Goal: Task Accomplishment & Management: Manage account settings

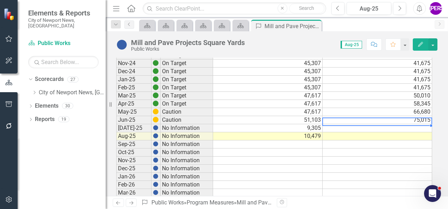
scroll to position [470, 0]
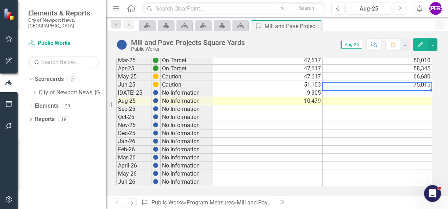
click at [413, 89] on td at bounding box center [378, 93] width 110 height 8
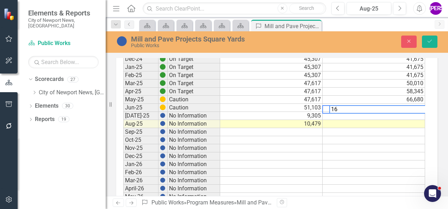
type textarea "1"
type textarea "6112"
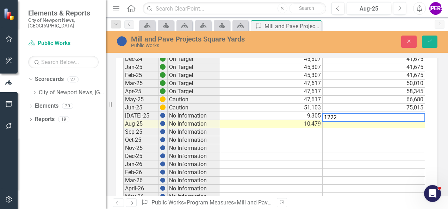
type textarea "12223"
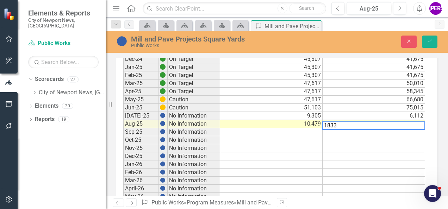
type textarea "18334"
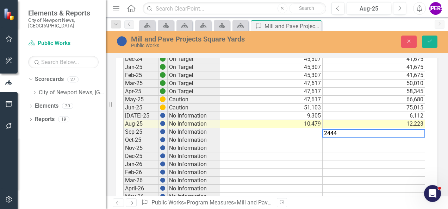
type textarea "24445"
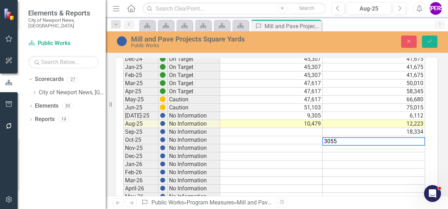
type textarea "30556"
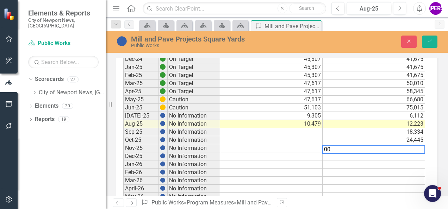
type textarea "0"
click at [148, 145] on td "Nov-25" at bounding box center [140, 149] width 35 height 8
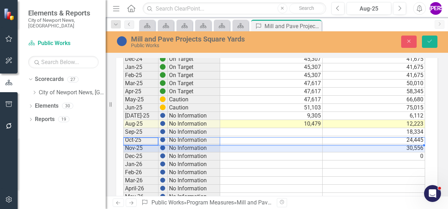
drag, startPoint x: 148, startPoint y: 139, endPoint x: 391, endPoint y: 139, distance: 242.9
click at [350, 128] on td "18,334" at bounding box center [374, 132] width 103 height 8
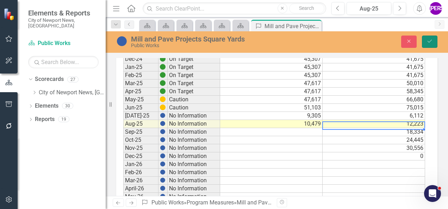
click at [425, 42] on button "Save" at bounding box center [430, 42] width 16 height 12
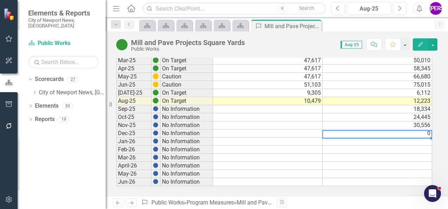
click at [398, 138] on td at bounding box center [378, 142] width 110 height 8
type textarea "0"
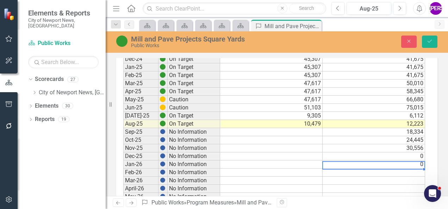
type textarea "0"
type textarea "3"
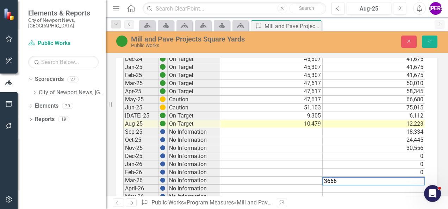
type textarea "36667"
type textarea "42778"
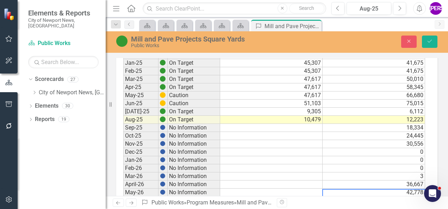
scroll to position [500, 0]
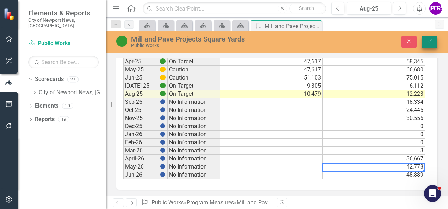
type textarea "48889"
click at [428, 39] on icon "Save" at bounding box center [430, 41] width 6 height 5
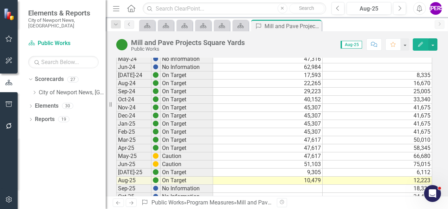
scroll to position [470, 0]
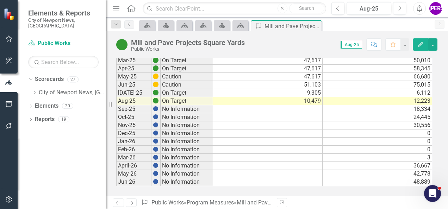
click at [391, 154] on td "3" at bounding box center [378, 158] width 110 height 8
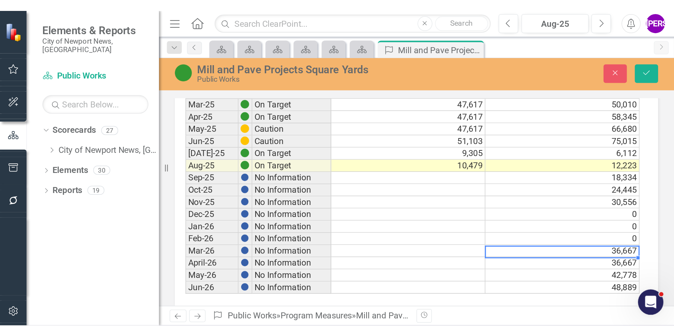
scroll to position [500, 0]
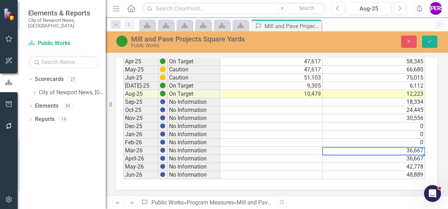
click at [416, 163] on td "42,778" at bounding box center [374, 167] width 103 height 8
drag, startPoint x: 425, startPoint y: 162, endPoint x: 422, endPoint y: 153, distance: 9.6
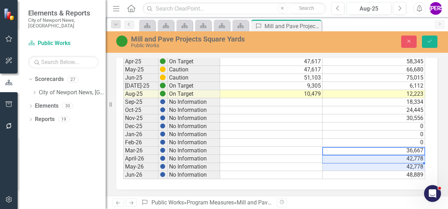
click at [422, 171] on td "48,889" at bounding box center [374, 175] width 103 height 8
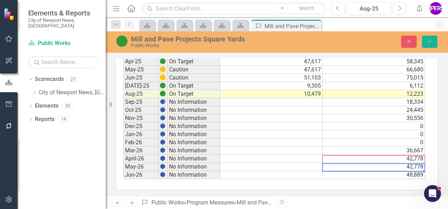
drag, startPoint x: 424, startPoint y: 170, endPoint x: 423, endPoint y: 159, distance: 11.0
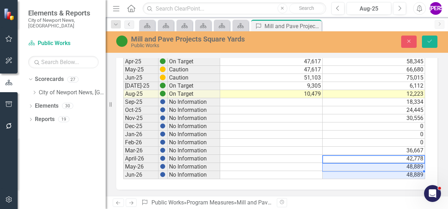
click at [412, 171] on td "48,889" at bounding box center [374, 175] width 103 height 8
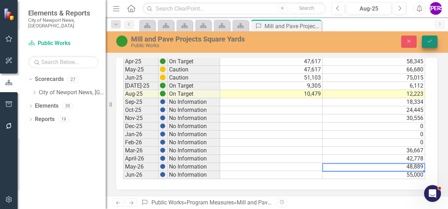
type textarea "55000"
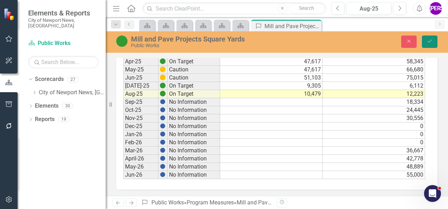
click at [425, 38] on button "Save" at bounding box center [430, 42] width 16 height 12
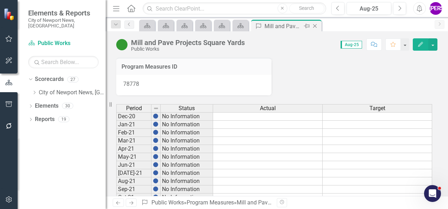
click at [313, 25] on icon "Close" at bounding box center [315, 26] width 7 height 6
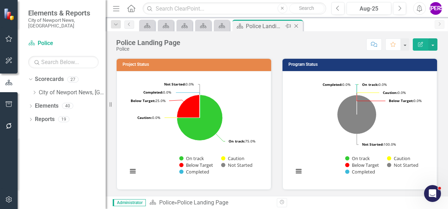
click at [296, 25] on icon at bounding box center [297, 26] width 4 height 4
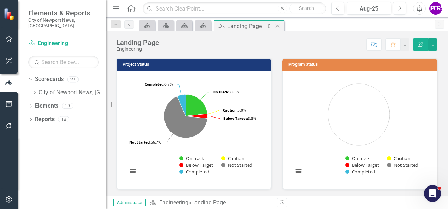
click at [277, 26] on icon "Close" at bounding box center [277, 26] width 7 height 6
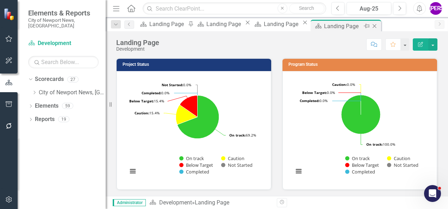
click at [371, 25] on icon "Close" at bounding box center [374, 26] width 7 height 6
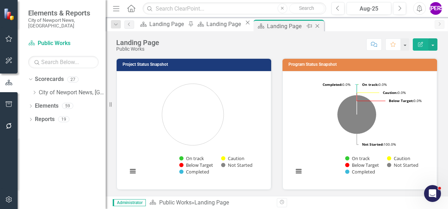
click at [320, 25] on icon at bounding box center [318, 26] width 4 height 4
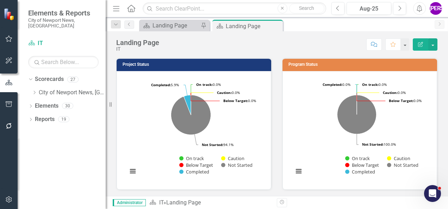
click at [0, 0] on icon "Close" at bounding box center [0, 0] width 0 height 0
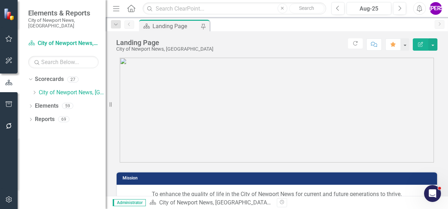
click at [231, 52] on div "Landing Page City of Newport News, [GEOGRAPHIC_DATA] Score: N/A Aug-25 Complete…" at bounding box center [277, 41] width 343 height 21
drag, startPoint x: 114, startPoint y: 44, endPoint x: 409, endPoint y: 151, distance: 314.0
click at [409, 151] on div "Landing Page City of Newport News, [GEOGRAPHIC_DATA] Score: N/A Aug-25 Complete…" at bounding box center [277, 113] width 343 height 165
click at [295, 151] on img at bounding box center [277, 110] width 314 height 105
click at [160, 81] on img at bounding box center [277, 110] width 314 height 105
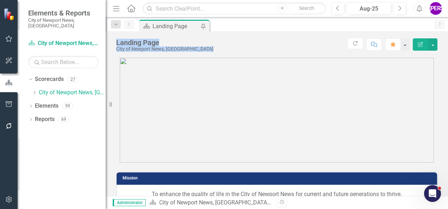
click at [140, 52] on div "Landing Page City of Newport News, [GEOGRAPHIC_DATA] Score: N/A Aug-25 Complete…" at bounding box center [277, 41] width 343 height 21
drag, startPoint x: 116, startPoint y: 40, endPoint x: 214, endPoint y: 72, distance: 102.8
click at [213, 71] on div "Landing Page City of Newport News, [GEOGRAPHIC_DATA] Score: N/A Aug-25 Complete…" at bounding box center [277, 113] width 343 height 165
drag, startPoint x: 214, startPoint y: 72, endPoint x: 247, endPoint y: 164, distance: 98.4
click at [247, 164] on div "Mission To enhance the quality of life in the City of Newport News for current …" at bounding box center [277, 185] width 332 height 44
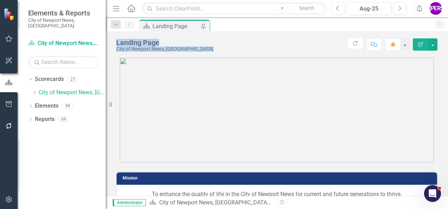
click at [154, 75] on img at bounding box center [277, 110] width 314 height 105
click at [139, 44] on div "Landing Page" at bounding box center [164, 43] width 97 height 8
